Goal: Task Accomplishment & Management: Manage account settings

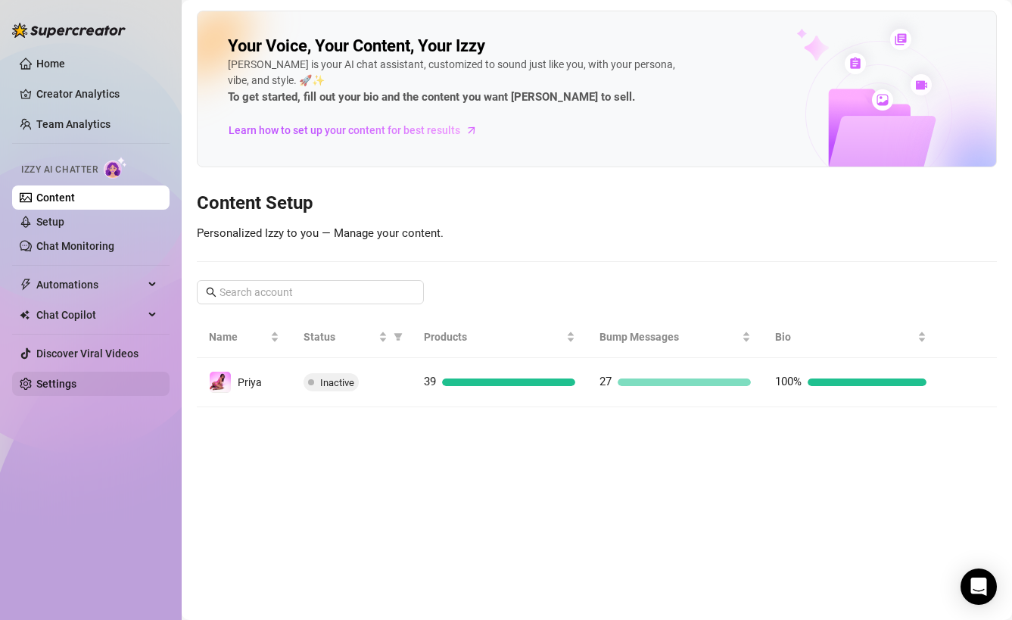
click at [73, 384] on link "Settings" at bounding box center [56, 384] width 40 height 12
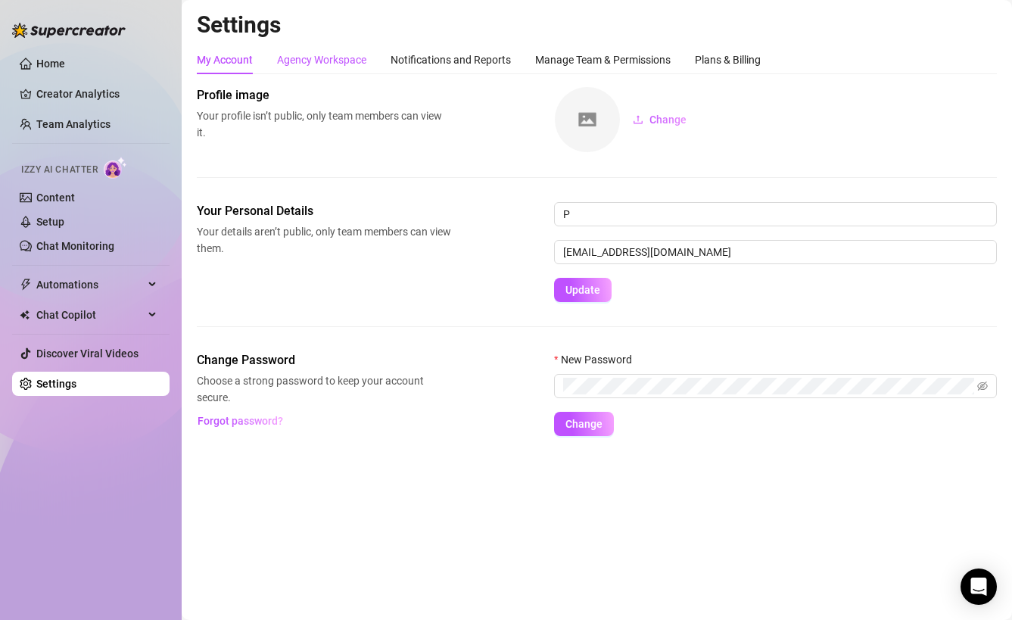
click at [338, 61] on div "Agency Workspace" at bounding box center [321, 59] width 89 height 17
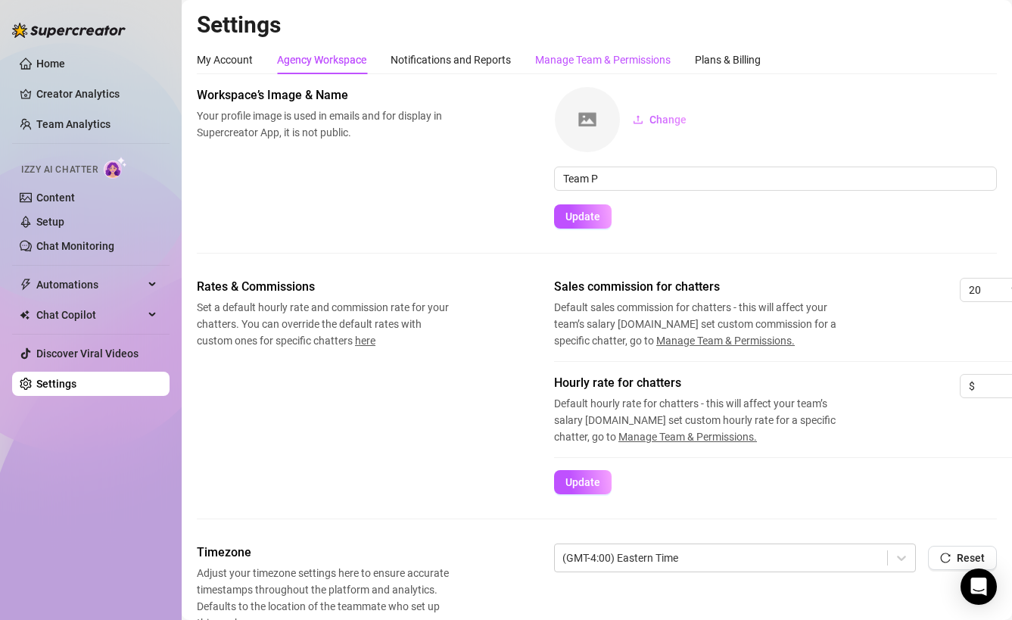
click at [589, 61] on div "Manage Team & Permissions" at bounding box center [602, 59] width 135 height 17
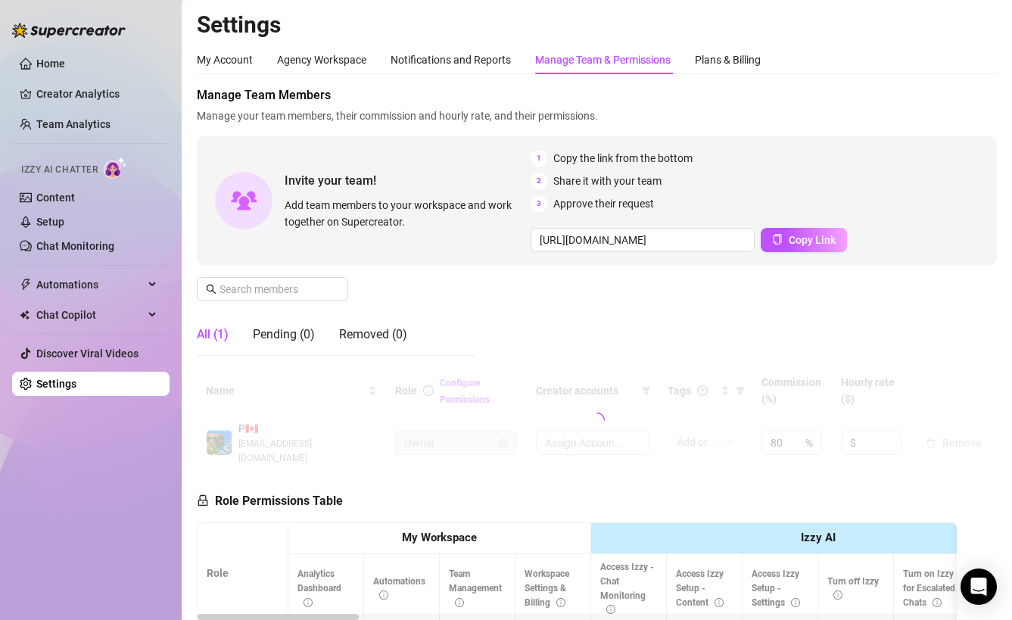
click at [646, 56] on div "Manage Team & Permissions" at bounding box center [602, 59] width 135 height 17
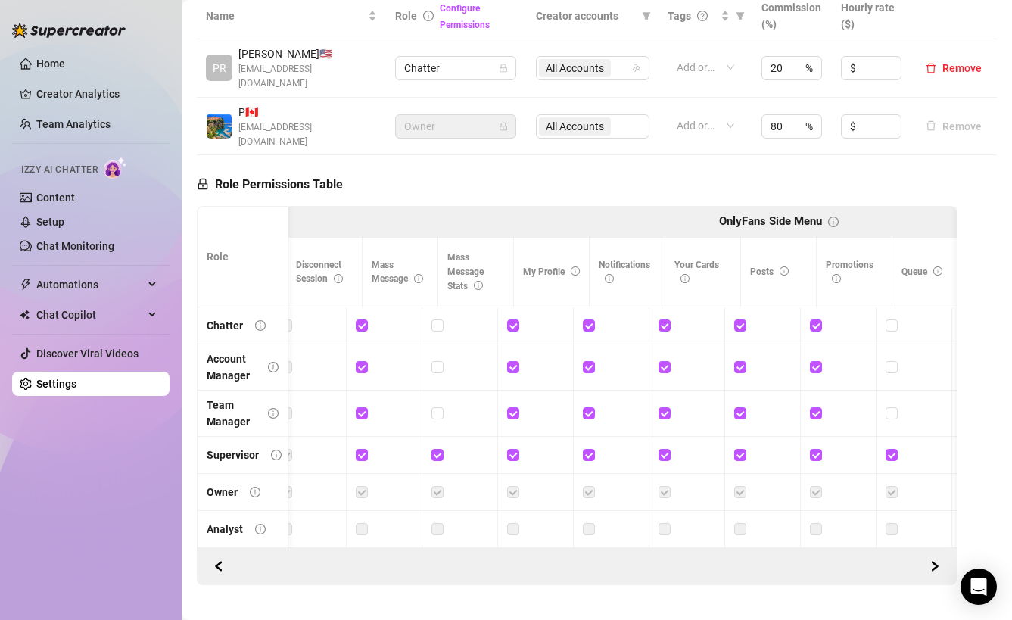
scroll to position [0, 1607]
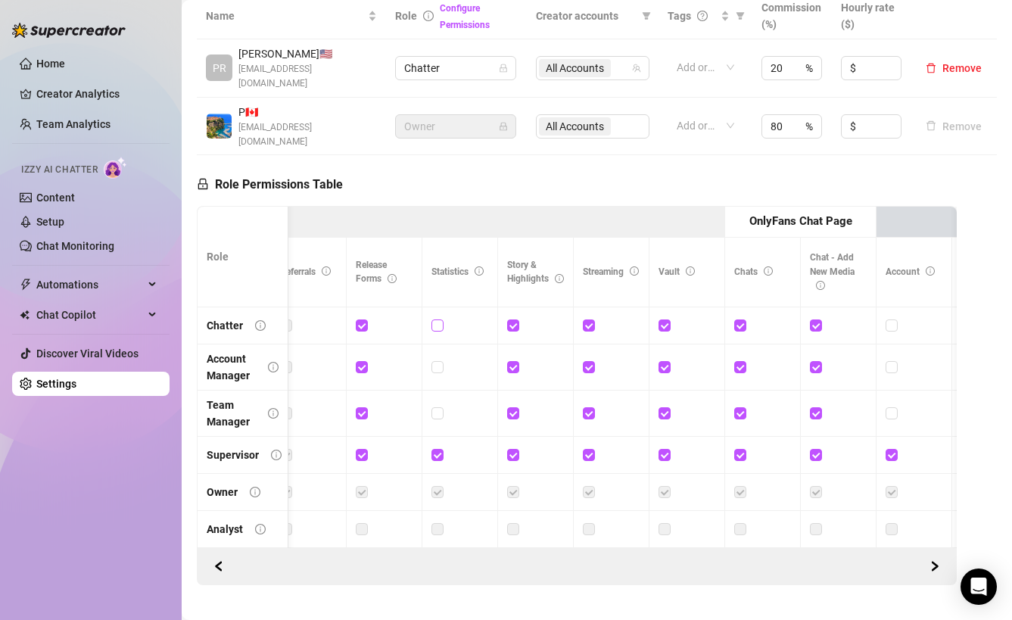
click at [436, 319] on input "checkbox" at bounding box center [436, 324] width 11 height 11
checkbox input "true"
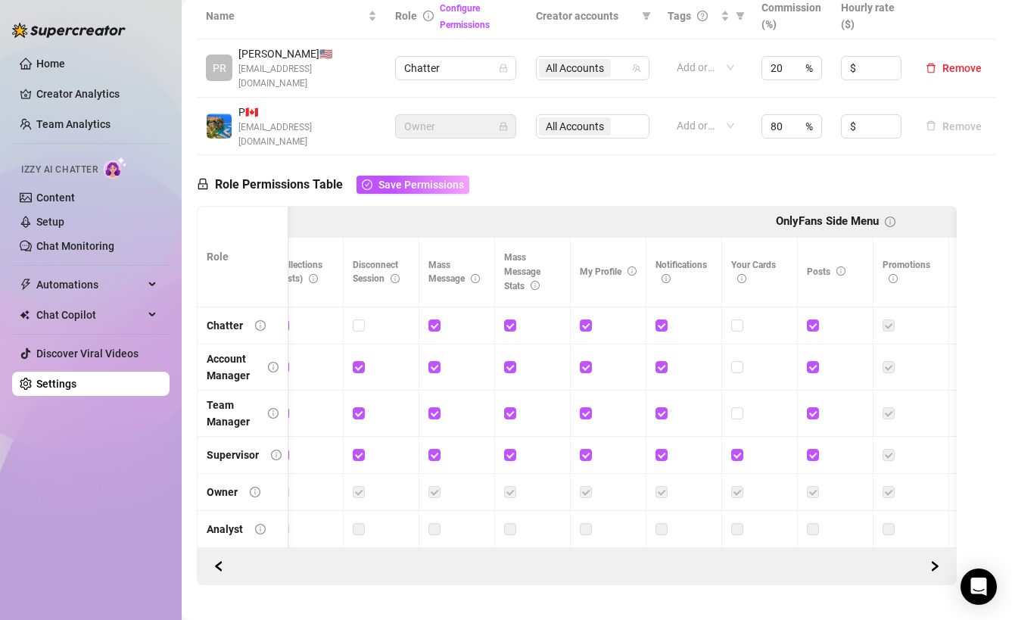
scroll to position [0, 0]
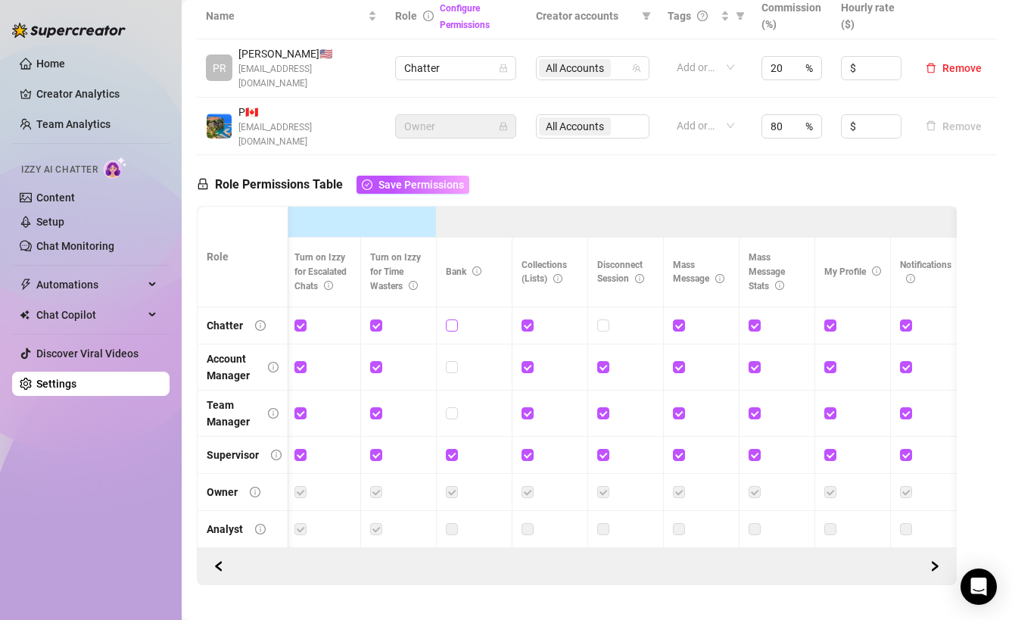
click at [455, 319] on input "checkbox" at bounding box center [451, 324] width 11 height 11
checkbox input "true"
click at [453, 361] on input "checkbox" at bounding box center [451, 366] width 11 height 11
checkbox input "true"
click at [453, 407] on input "checkbox" at bounding box center [451, 412] width 11 height 11
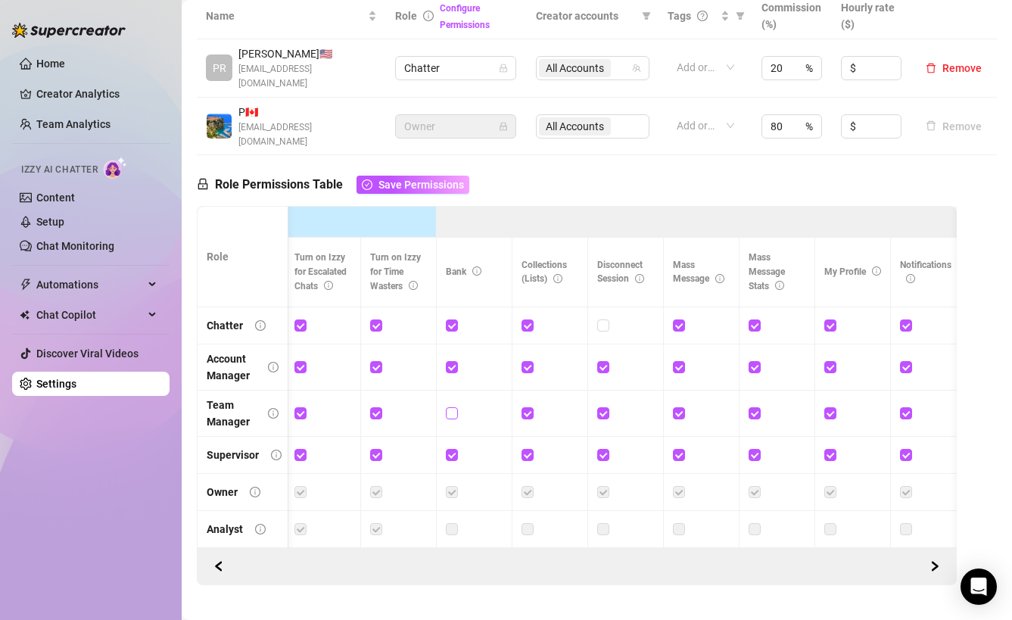
checkbox input "true"
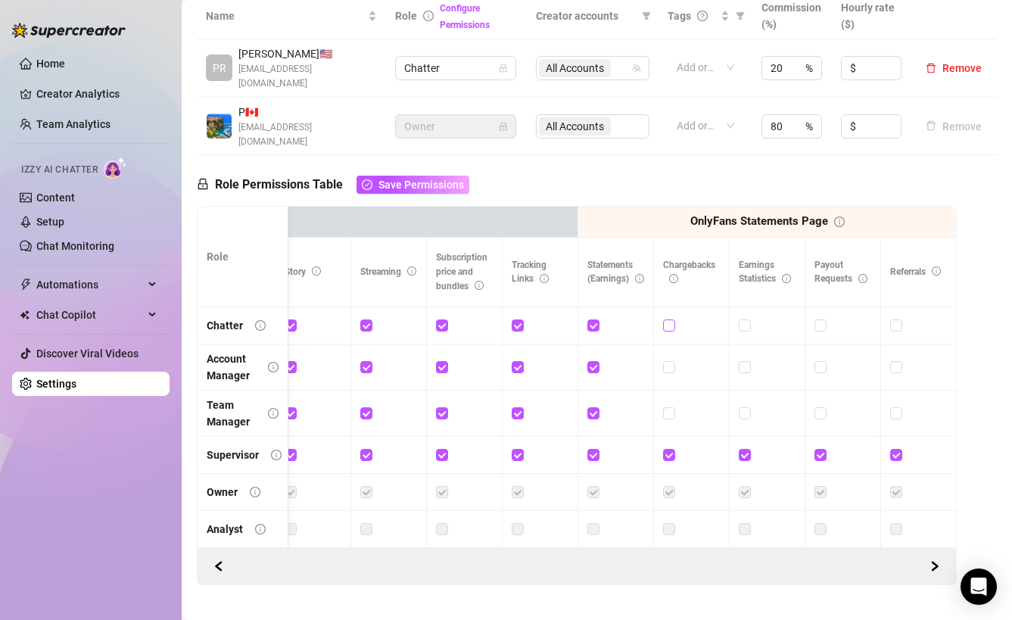
click at [668, 319] on input "checkbox" at bounding box center [668, 324] width 11 height 11
checkbox input "true"
click at [745, 319] on input "checkbox" at bounding box center [744, 324] width 11 height 11
checkbox input "true"
click at [669, 361] on input "checkbox" at bounding box center [668, 366] width 11 height 11
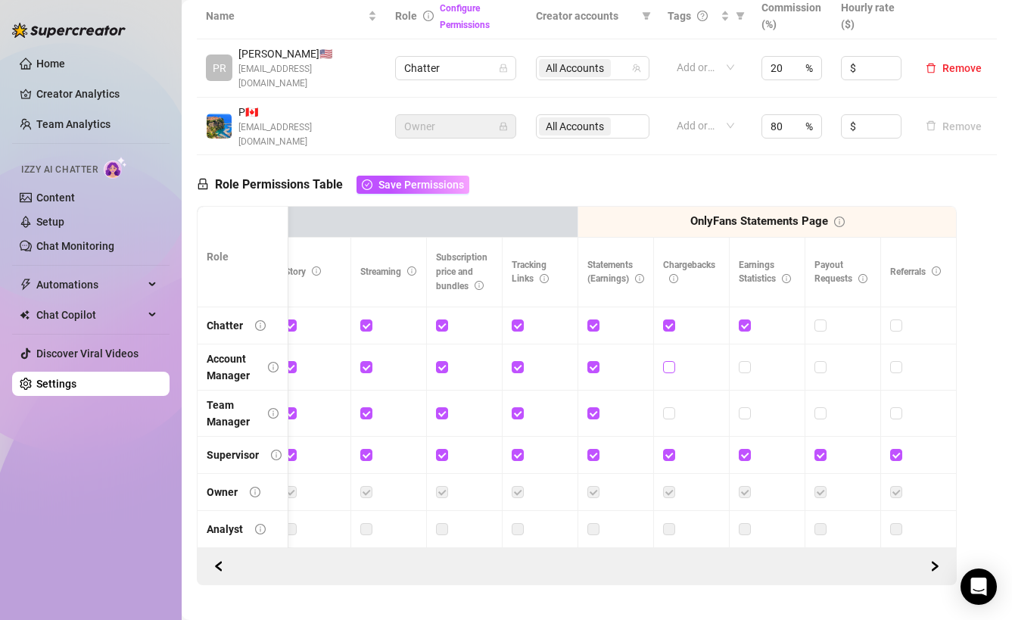
checkbox input "true"
click at [669, 405] on label at bounding box center [669, 413] width 12 height 17
click at [669, 407] on input "checkbox" at bounding box center [668, 412] width 11 height 11
checkbox input "true"
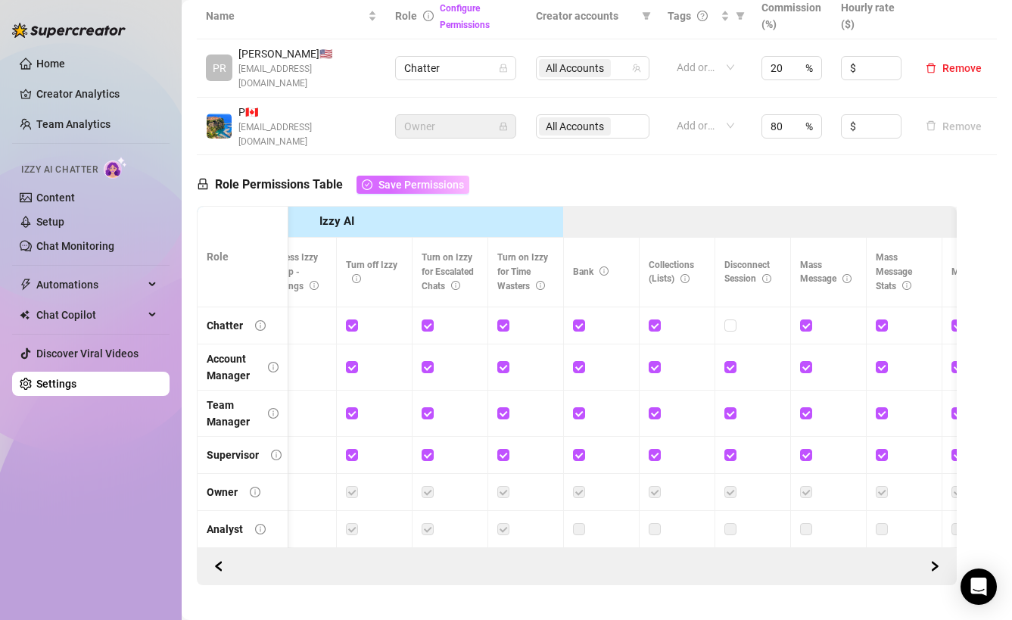
click at [428, 179] on span "Save Permissions" at bounding box center [421, 185] width 86 height 12
